Goal: Check status: Check status

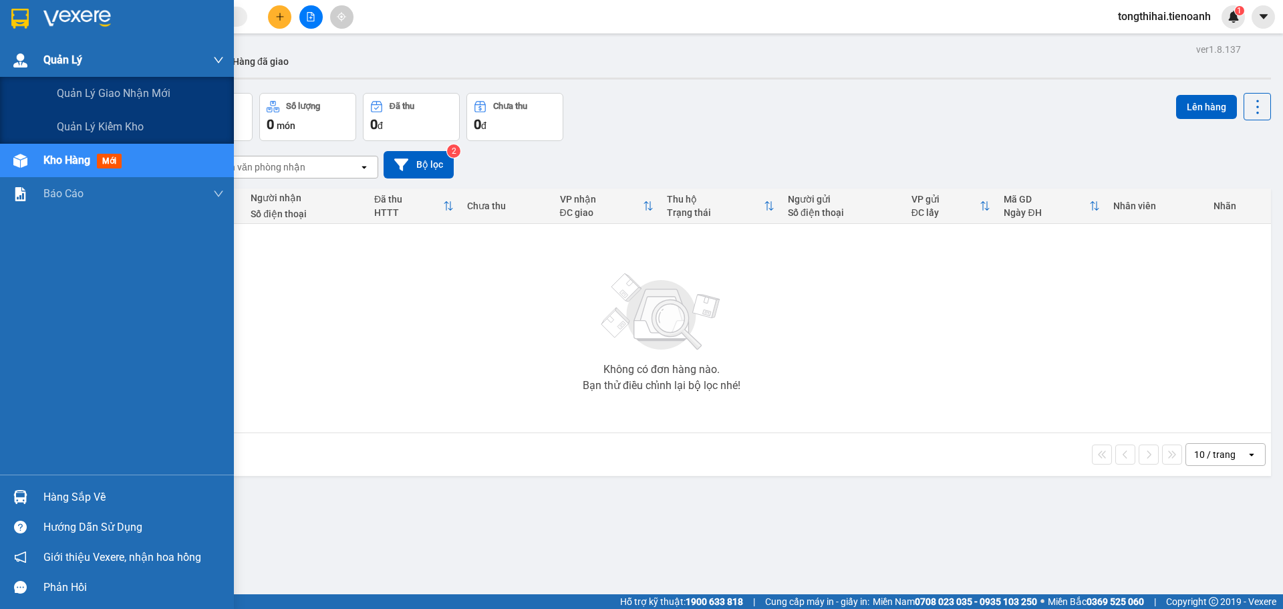
click at [24, 57] on img at bounding box center [20, 60] width 14 height 14
click at [101, 89] on span "Quản lý giao nhận mới" at bounding box center [114, 93] width 114 height 17
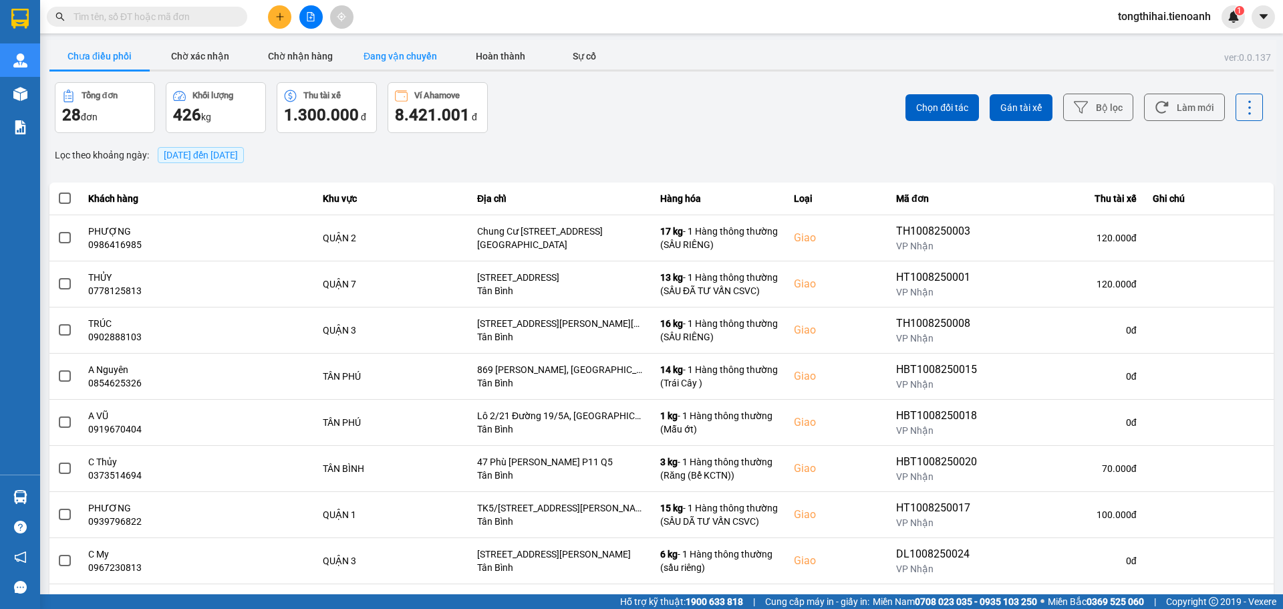
click at [421, 53] on button "Đang vận chuyển" at bounding box center [400, 56] width 100 height 27
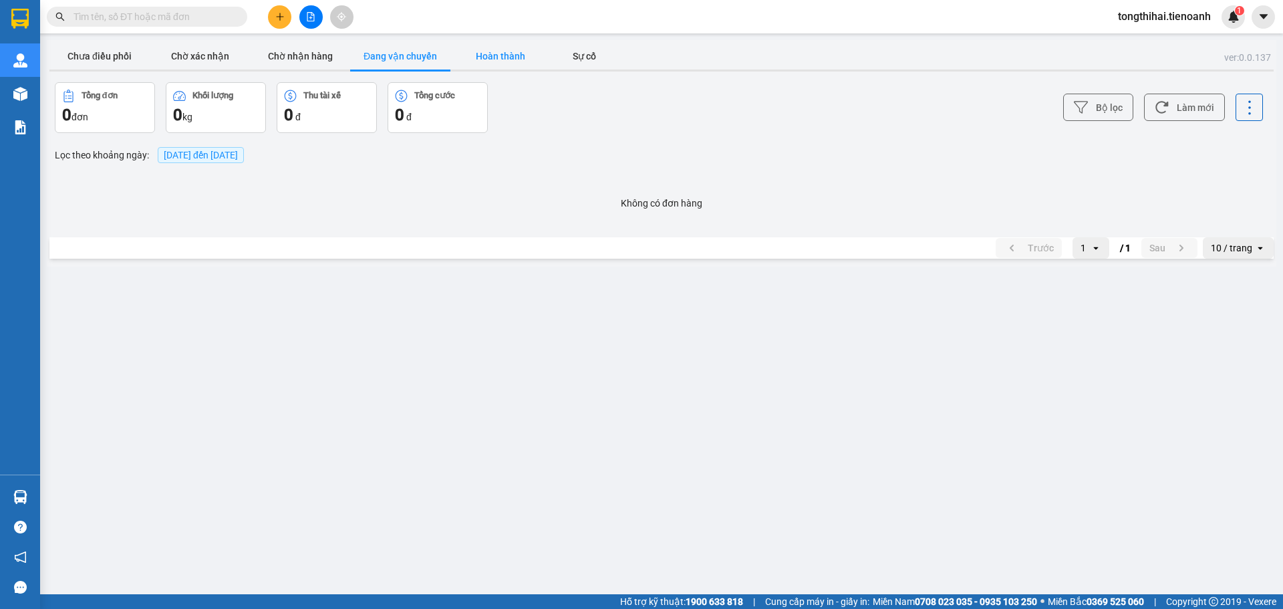
click at [497, 57] on button "Hoàn thành" at bounding box center [501, 56] width 100 height 27
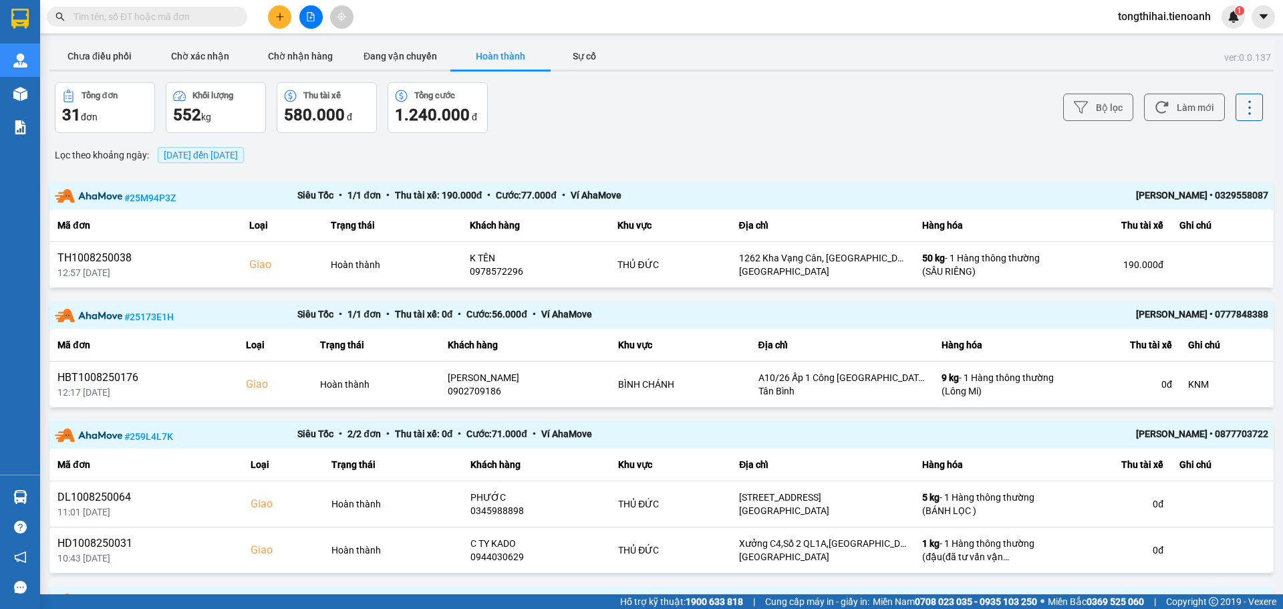
click at [182, 17] on input "text" at bounding box center [153, 16] width 158 height 15
paste input "HBT0908250074"
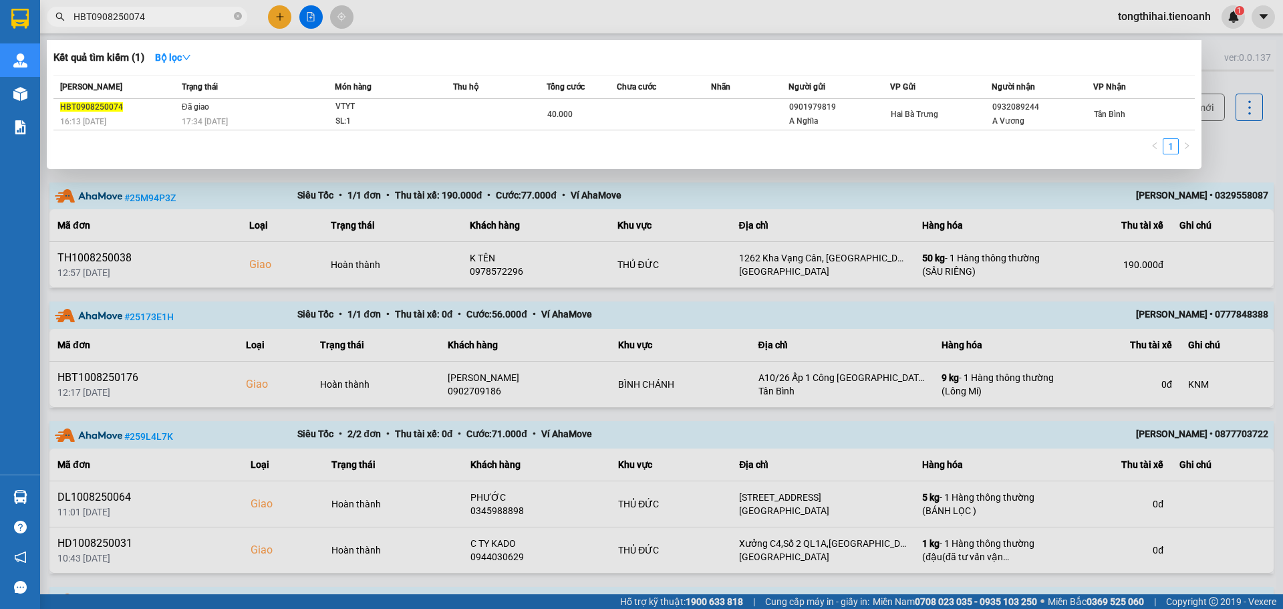
type input "HBT0908250074"
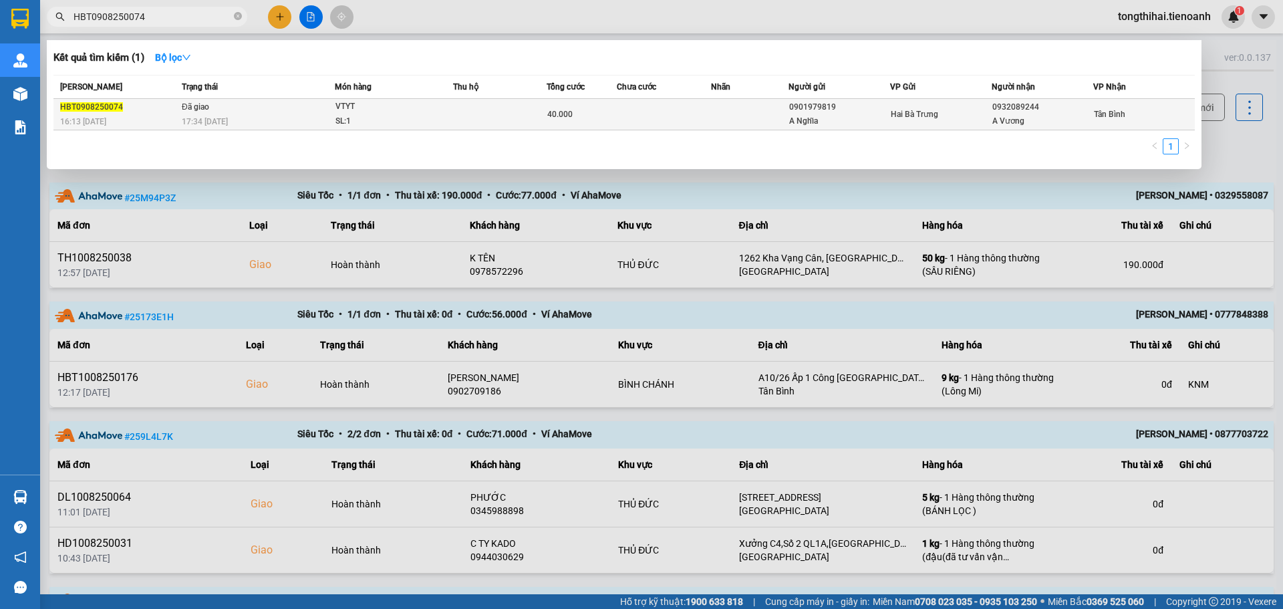
click at [495, 122] on td at bounding box center [500, 114] width 94 height 31
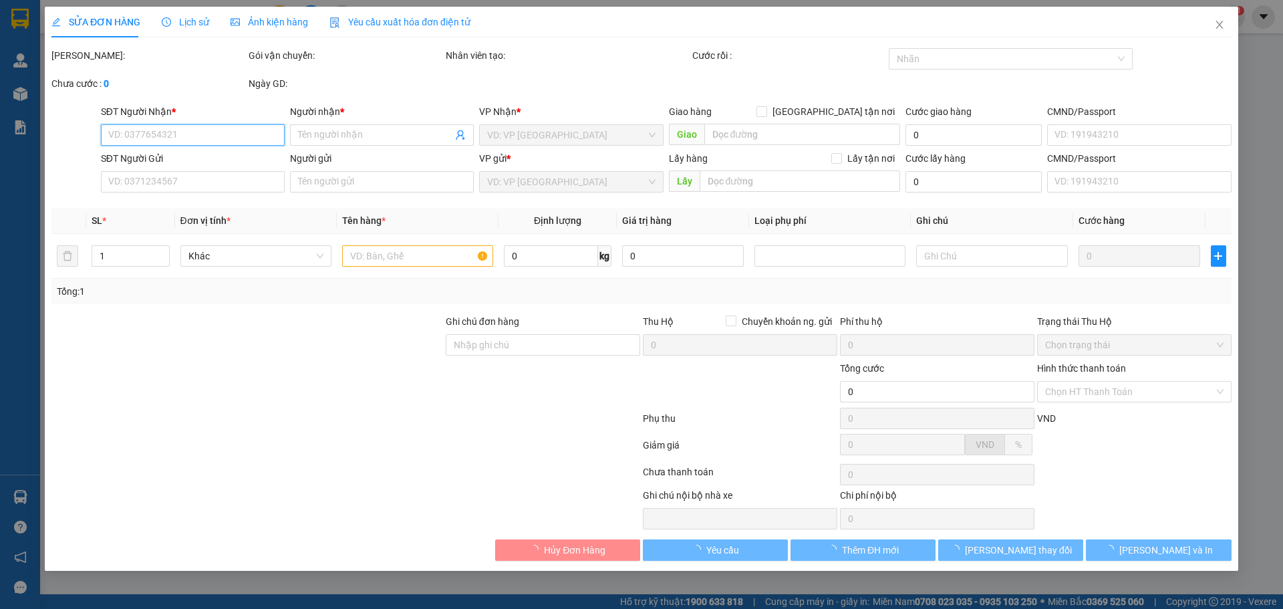
type input "0932089244"
type input "A Vương"
type input "0901979819"
type input "A Nghĩa"
type input "B1HXU7BV286P"
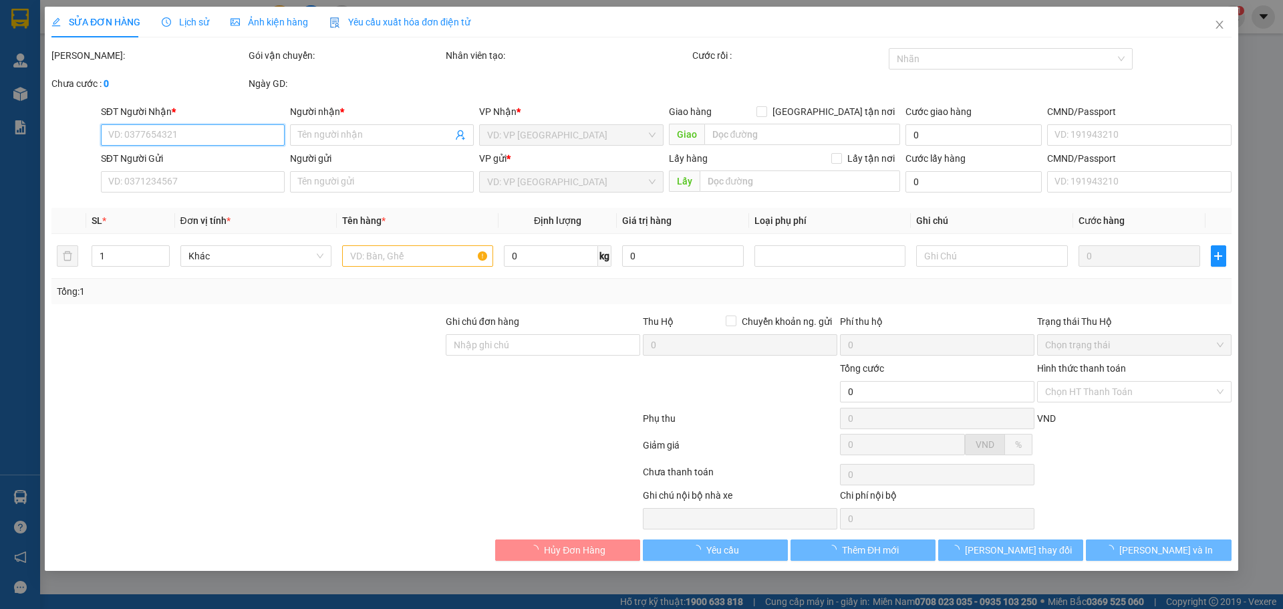
type input "40.000"
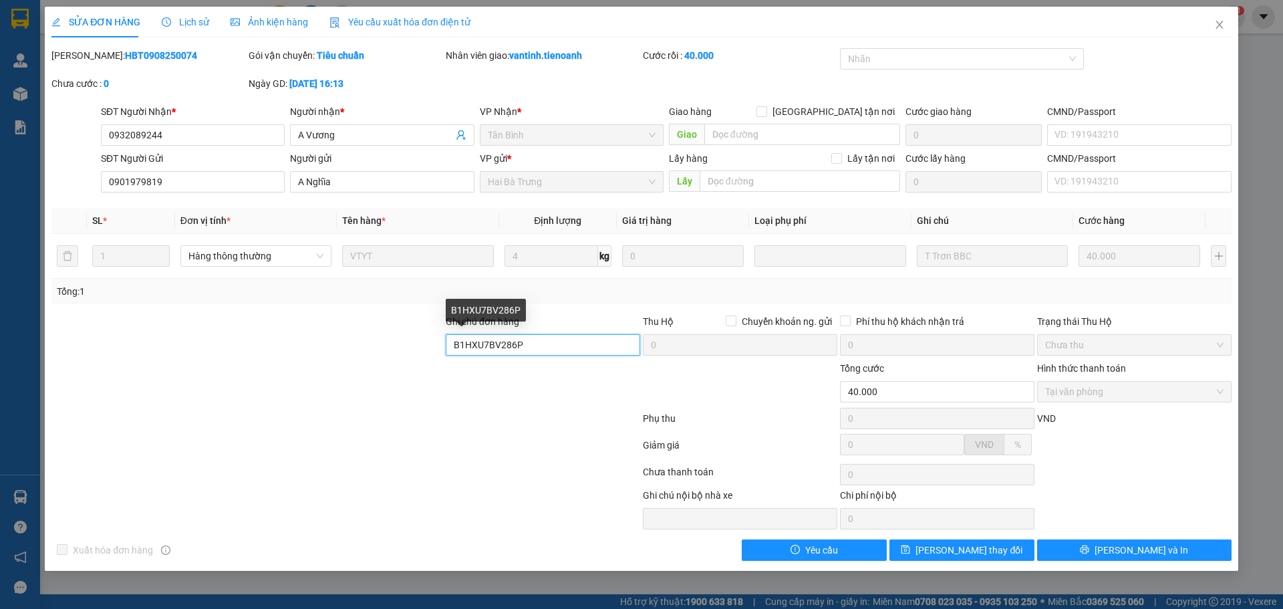
drag, startPoint x: 550, startPoint y: 343, endPoint x: 440, endPoint y: 347, distance: 110.4
click at [440, 347] on div "Ghi chú đơn hàng B1HXU7BV286P Thu Hộ Chuyển khoản ng. gửi 0 Phí thu hộ khách nh…" at bounding box center [641, 337] width 1183 height 47
click at [1225, 23] on span "Close" at bounding box center [1219, 25] width 37 height 37
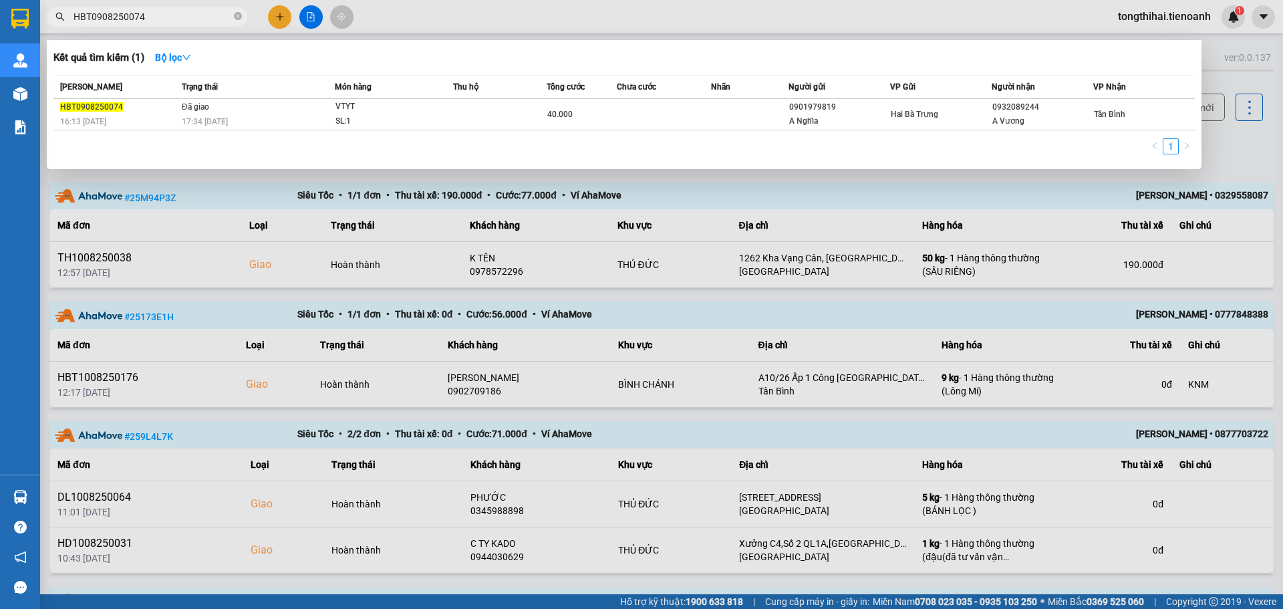
click at [170, 13] on input "HBT0908250074" at bounding box center [153, 16] width 158 height 15
